Goal: Information Seeking & Learning: Learn about a topic

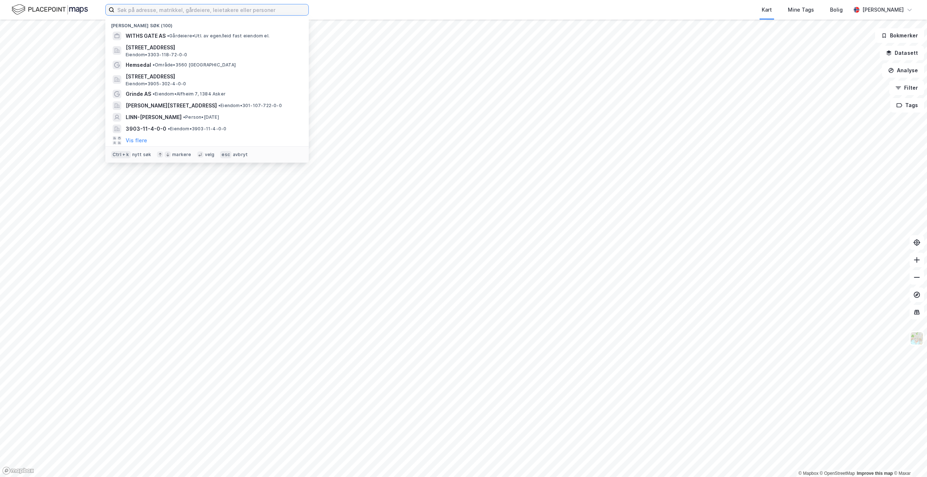
click at [144, 11] on input at bounding box center [211, 9] width 194 height 11
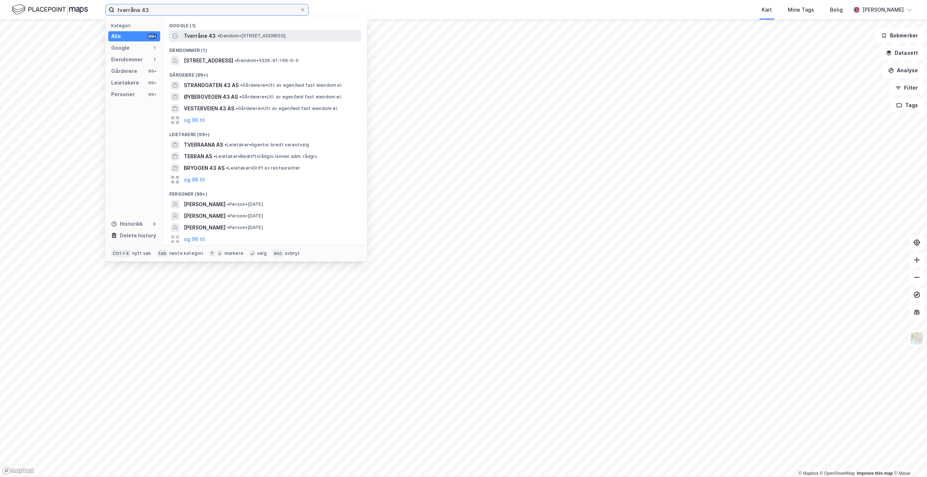
type input "tverråne 43"
click at [242, 36] on span "• Eiendom • [STREET_ADDRESS]" at bounding box center [251, 36] width 68 height 6
